Goal: Find specific page/section: Find specific page/section

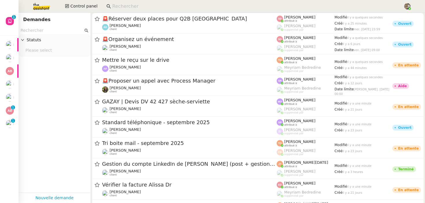
click at [129, 9] on input at bounding box center [254, 7] width 285 height 8
paste input "[PERSON_NAME]"
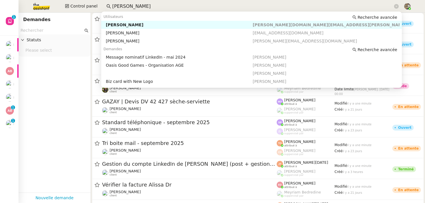
click at [128, 23] on div "[PERSON_NAME]" at bounding box center [179, 24] width 147 height 5
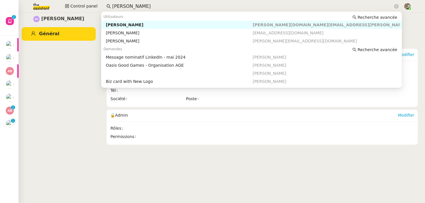
click at [129, 4] on input "[PERSON_NAME]" at bounding box center [252, 7] width 281 height 8
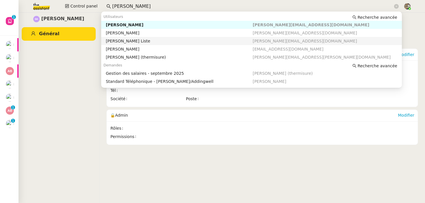
click at [162, 40] on div "[PERSON_NAME] Liste" at bounding box center [179, 40] width 147 height 5
type input "[PERSON_NAME]"
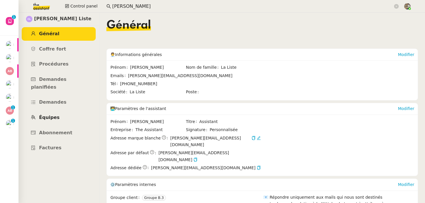
click at [51, 115] on span "Équipes" at bounding box center [49, 117] width 21 height 5
